Goal: Task Accomplishment & Management: Manage account settings

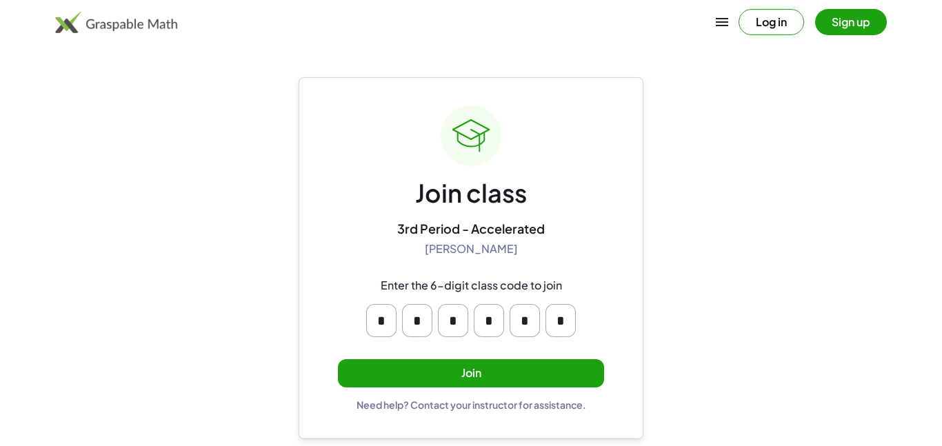
click at [384, 319] on input "*" at bounding box center [381, 320] width 30 height 33
click at [416, 365] on button "Join" at bounding box center [471, 373] width 266 height 28
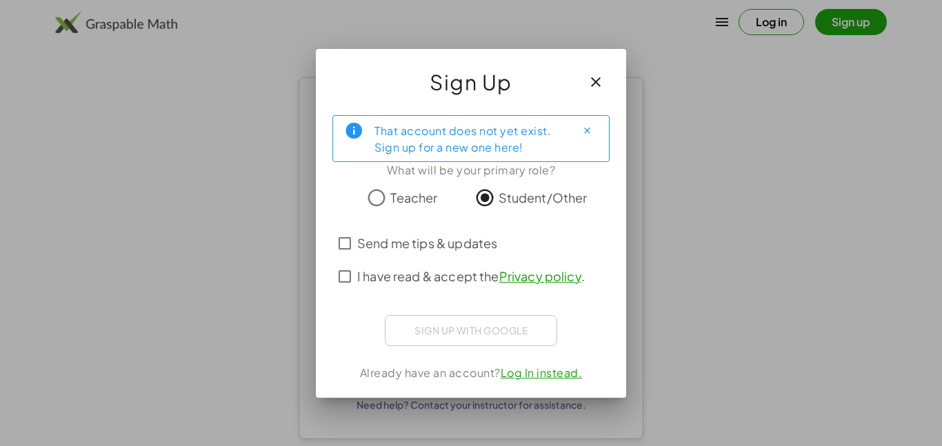
click at [386, 272] on span "I have read & accept the Privacy policy ." at bounding box center [471, 276] width 228 height 19
click at [386, 242] on span "Send me tips & updates" at bounding box center [427, 243] width 140 height 19
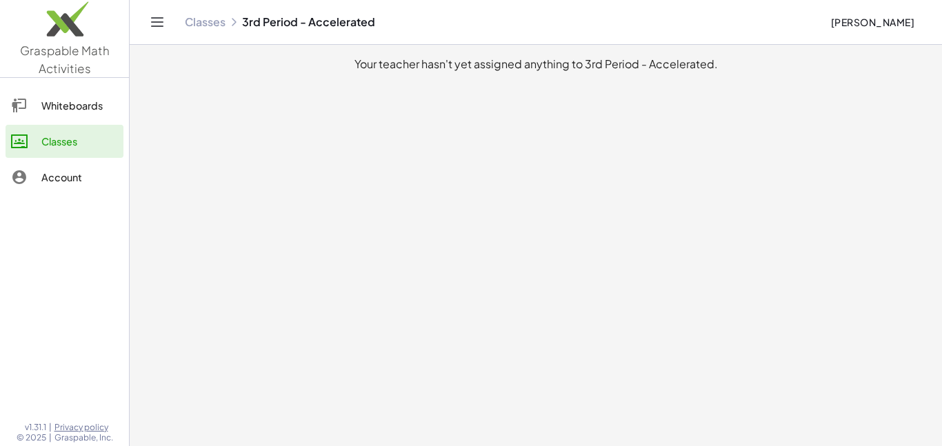
click at [61, 112] on div "Whiteboards" at bounding box center [79, 105] width 77 height 17
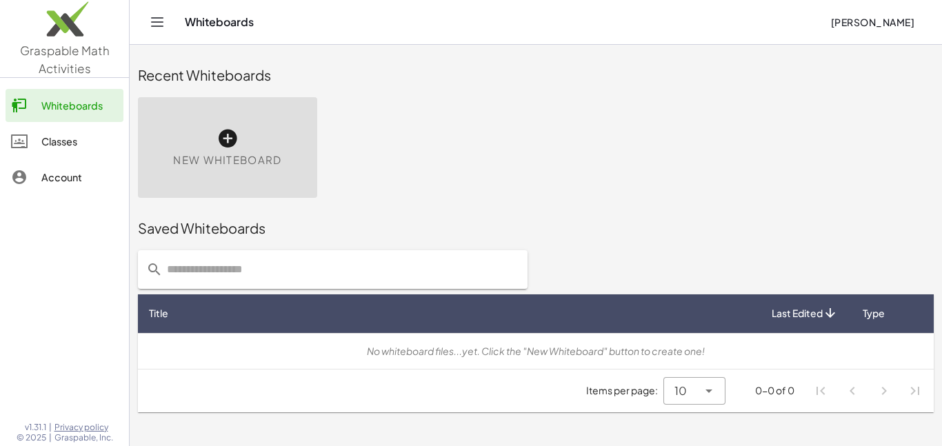
click at [59, 135] on div "Classes" at bounding box center [79, 141] width 77 height 17
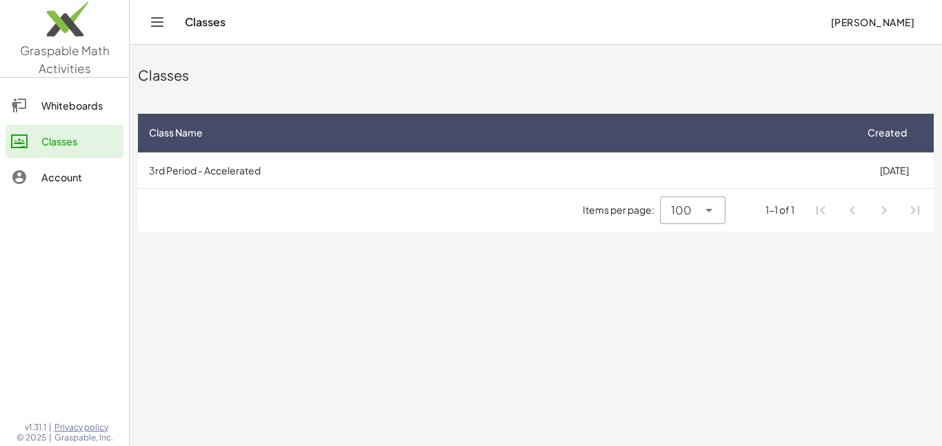
click at [43, 171] on div "Account" at bounding box center [79, 177] width 77 height 17
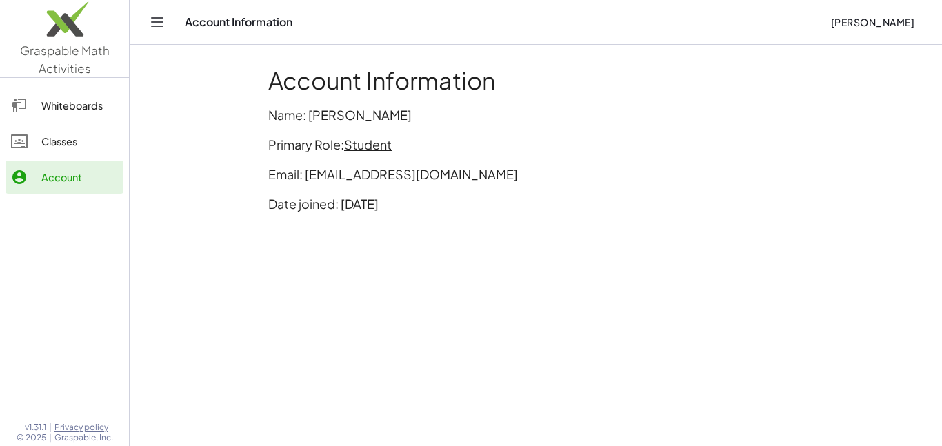
click at [63, 134] on div "Classes" at bounding box center [79, 141] width 77 height 17
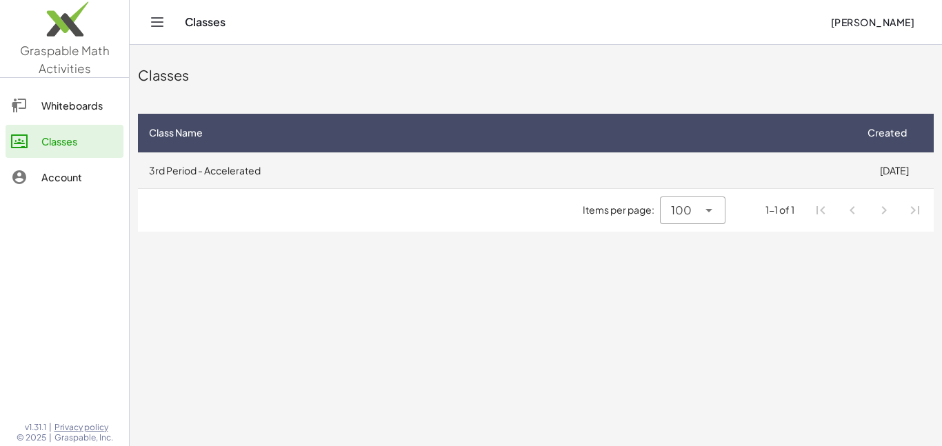
click at [206, 179] on td "3rd Period - Accelerated" at bounding box center [496, 170] width 717 height 36
